Goal: Find contact information: Find contact information

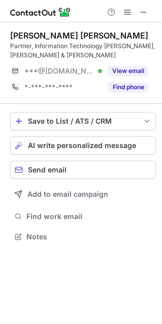
scroll to position [229, 162]
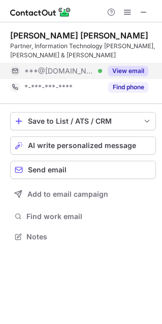
click at [124, 71] on button "View email" at bounding box center [128, 71] width 40 height 10
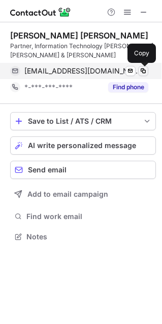
click at [143, 71] on span at bounding box center [143, 71] width 8 height 8
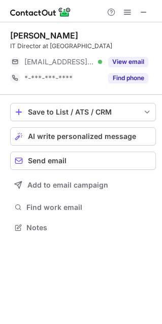
scroll to position [220, 162]
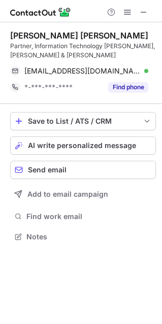
scroll to position [229, 162]
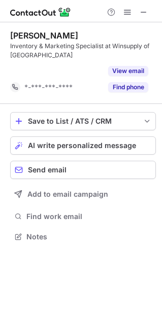
scroll to position [213, 162]
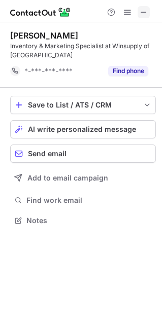
click at [143, 10] on span at bounding box center [144, 12] width 8 height 8
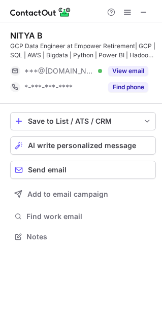
scroll to position [229, 162]
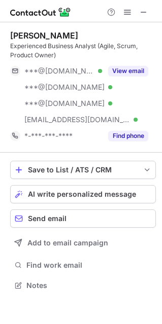
scroll to position [278, 162]
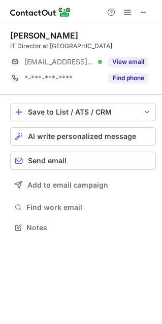
scroll to position [220, 162]
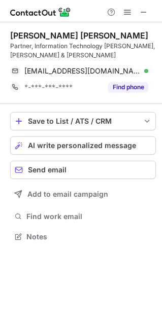
scroll to position [229, 162]
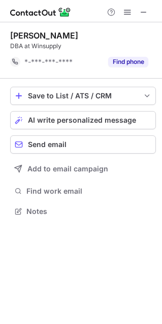
scroll to position [204, 162]
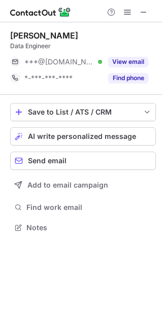
scroll to position [220, 162]
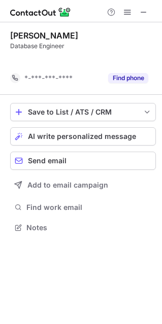
scroll to position [204, 162]
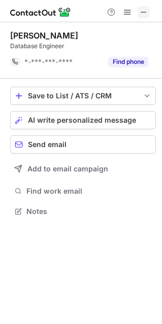
click at [145, 12] on span at bounding box center [144, 12] width 8 height 8
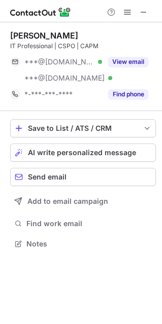
scroll to position [237, 162]
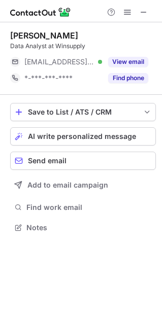
scroll to position [5, 5]
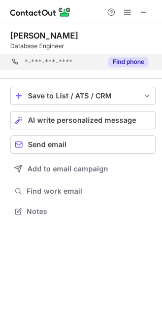
scroll to position [204, 162]
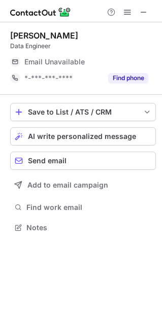
scroll to position [224, 162]
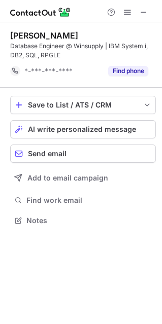
scroll to position [213, 162]
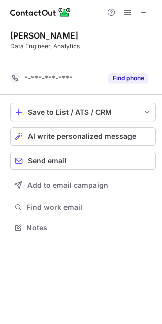
scroll to position [204, 162]
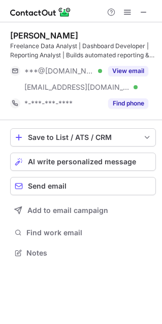
scroll to position [246, 162]
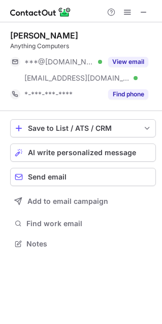
scroll to position [237, 162]
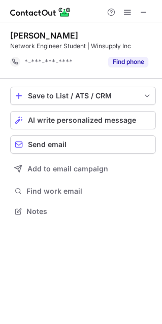
scroll to position [204, 162]
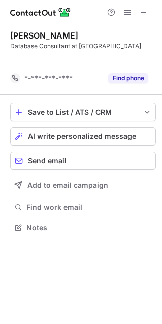
scroll to position [204, 162]
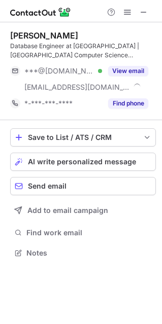
scroll to position [246, 162]
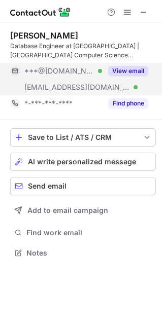
click at [125, 72] on button "View email" at bounding box center [128, 71] width 40 height 10
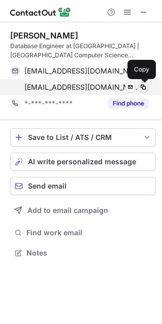
click at [146, 87] on span at bounding box center [143, 87] width 8 height 8
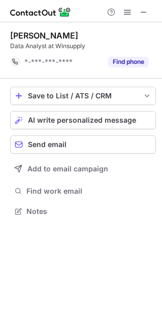
scroll to position [204, 162]
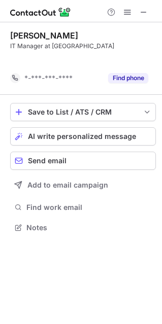
scroll to position [204, 162]
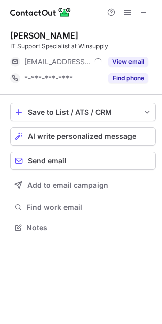
scroll to position [5, 5]
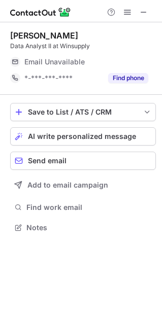
scroll to position [5, 5]
